Goal: Use online tool/utility

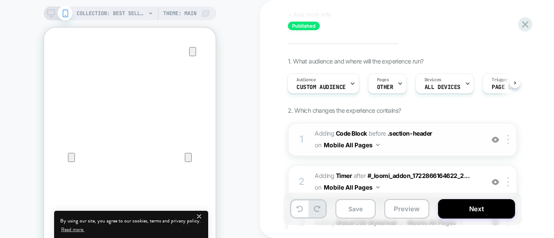
click at [467, 135] on span "Adding Code Block BEFORE .section-header .section-header on Mobile All Pages" at bounding box center [396, 139] width 165 height 23
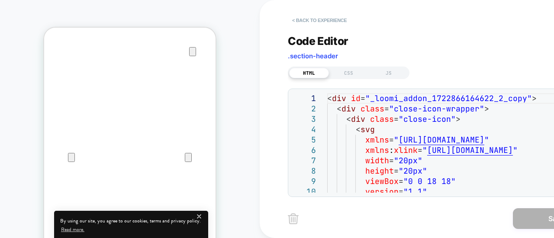
click at [308, 19] on button "< Back to experience" at bounding box center [319, 20] width 63 height 14
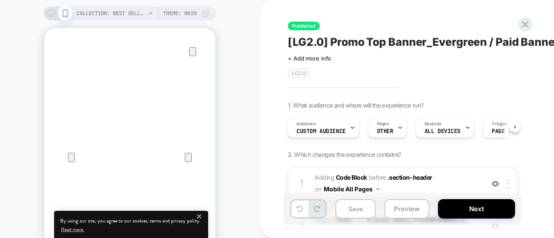
scroll to position [41, 0]
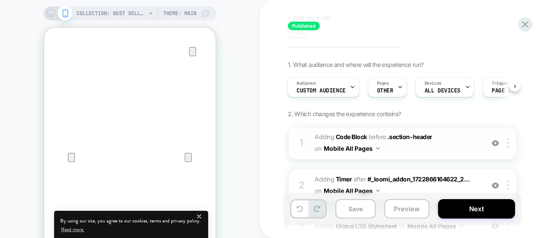
click at [370, 147] on button "Mobile All Pages" at bounding box center [352, 148] width 56 height 13
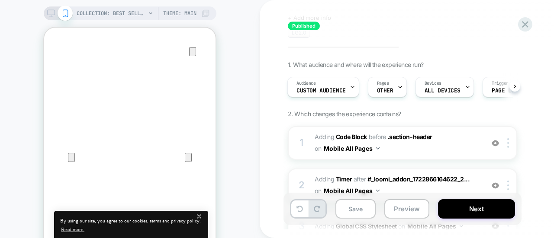
click at [50, 13] on icon at bounding box center [51, 14] width 8 height 8
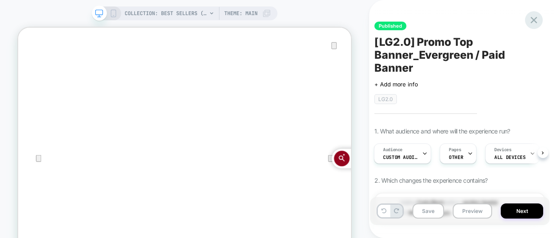
click at [533, 21] on icon at bounding box center [534, 20] width 12 height 12
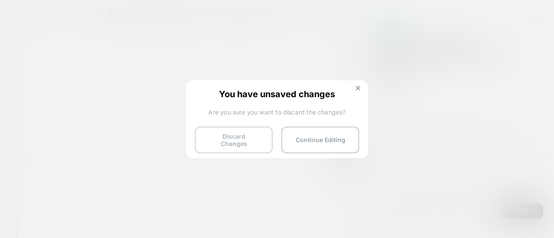
click at [260, 138] on button "Discard Changes" at bounding box center [234, 140] width 78 height 27
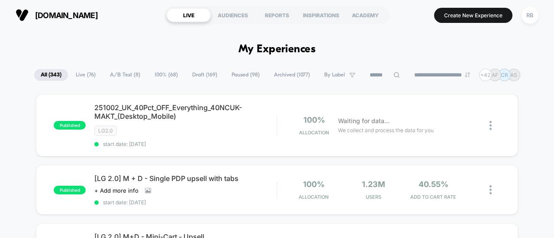
scroll to position [0, 0]
